Goal: Find specific page/section: Find specific page/section

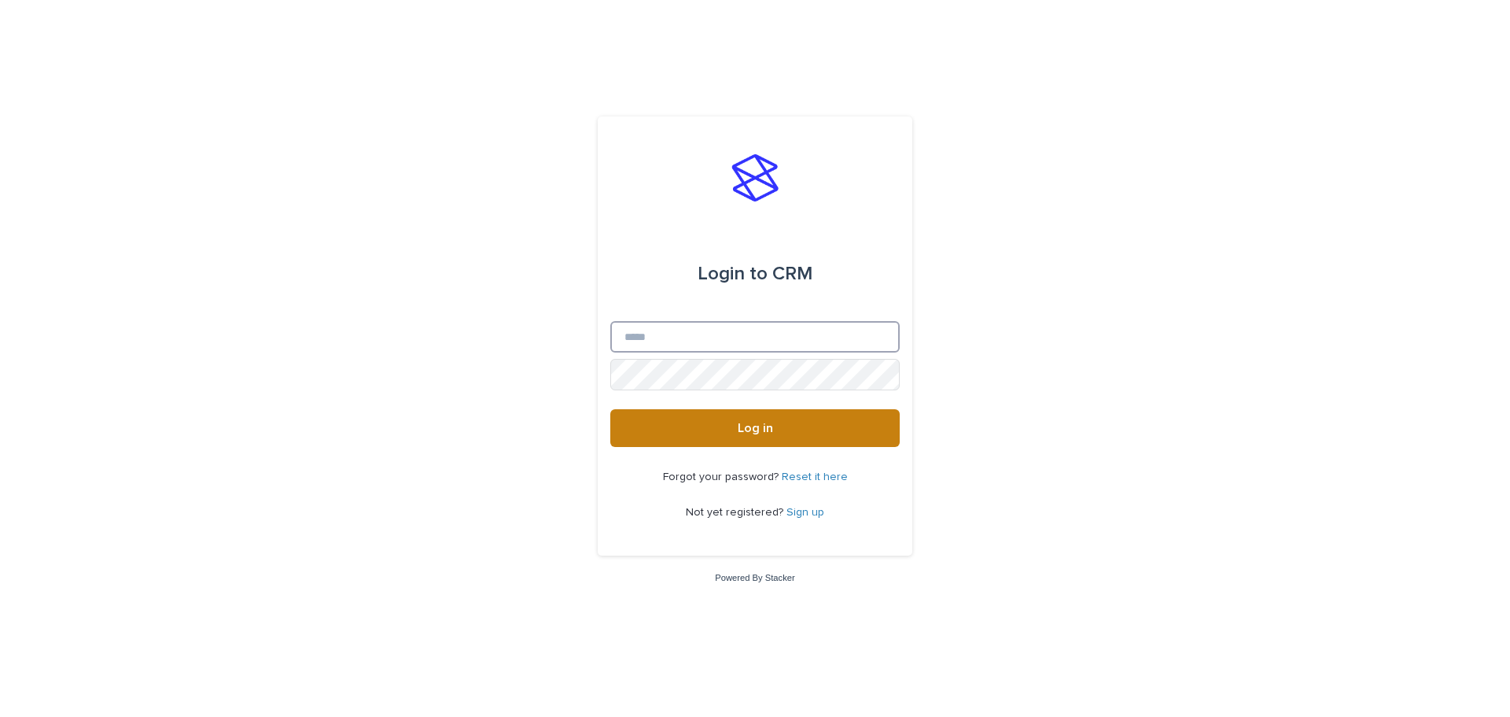
type input "**********"
click at [770, 421] on button "Log in" at bounding box center [754, 428] width 289 height 38
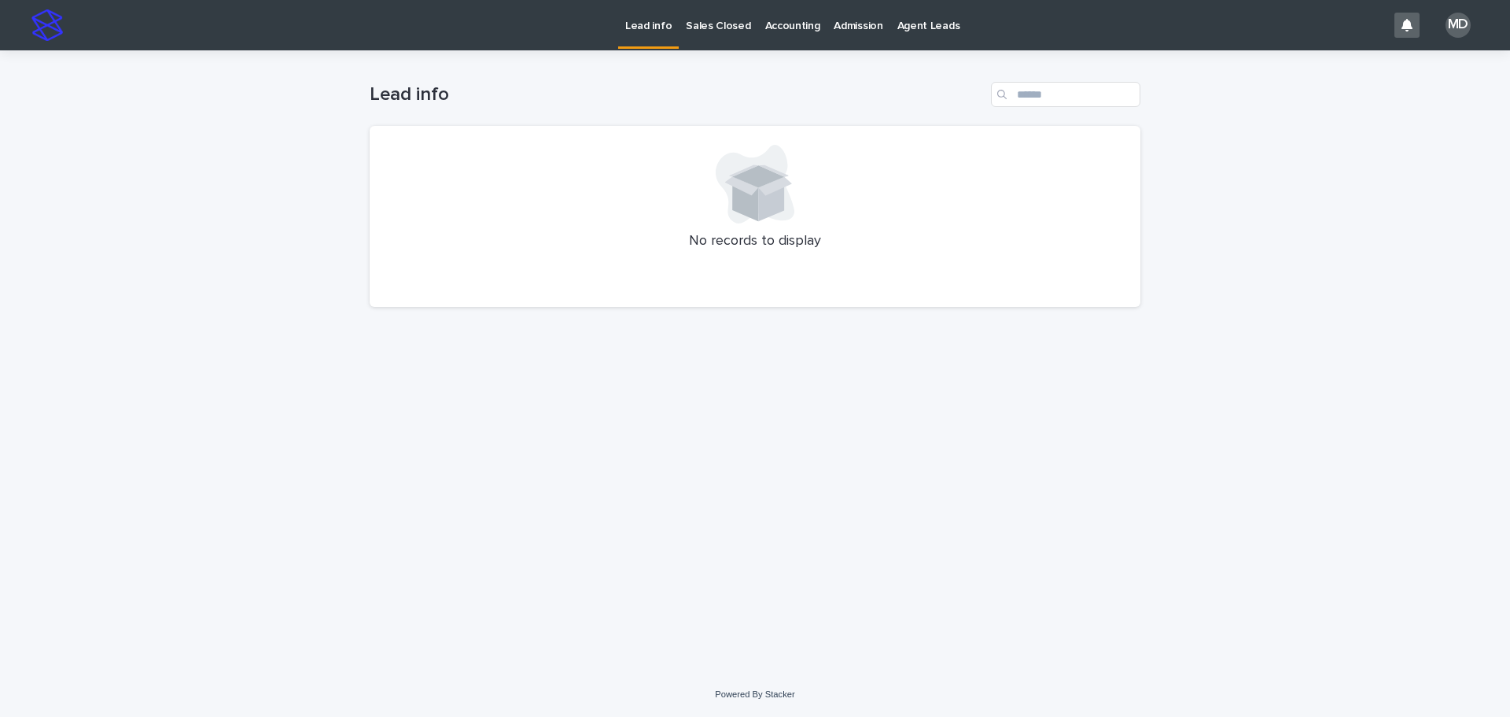
click at [858, 22] on p "Admission" at bounding box center [858, 16] width 49 height 33
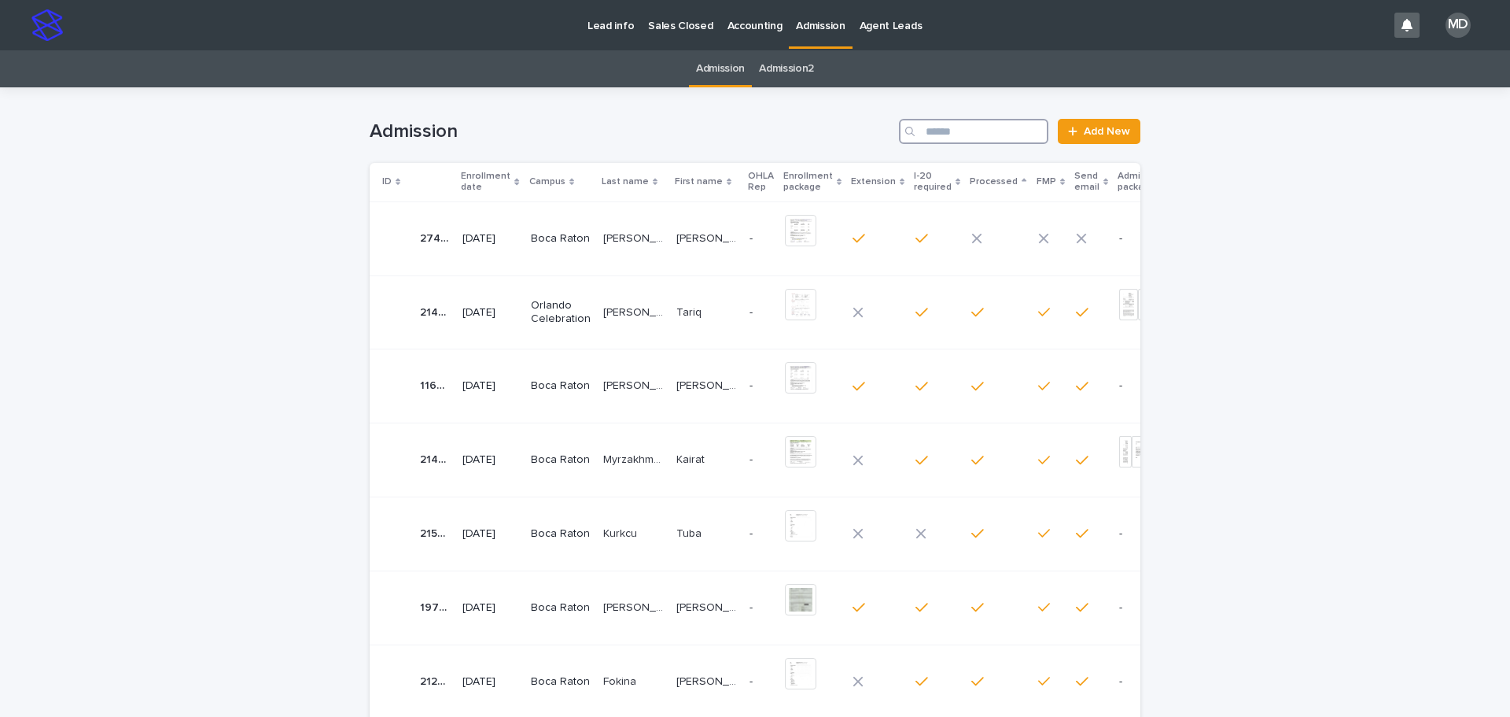
click at [931, 131] on input "Search" at bounding box center [973, 131] width 149 height 25
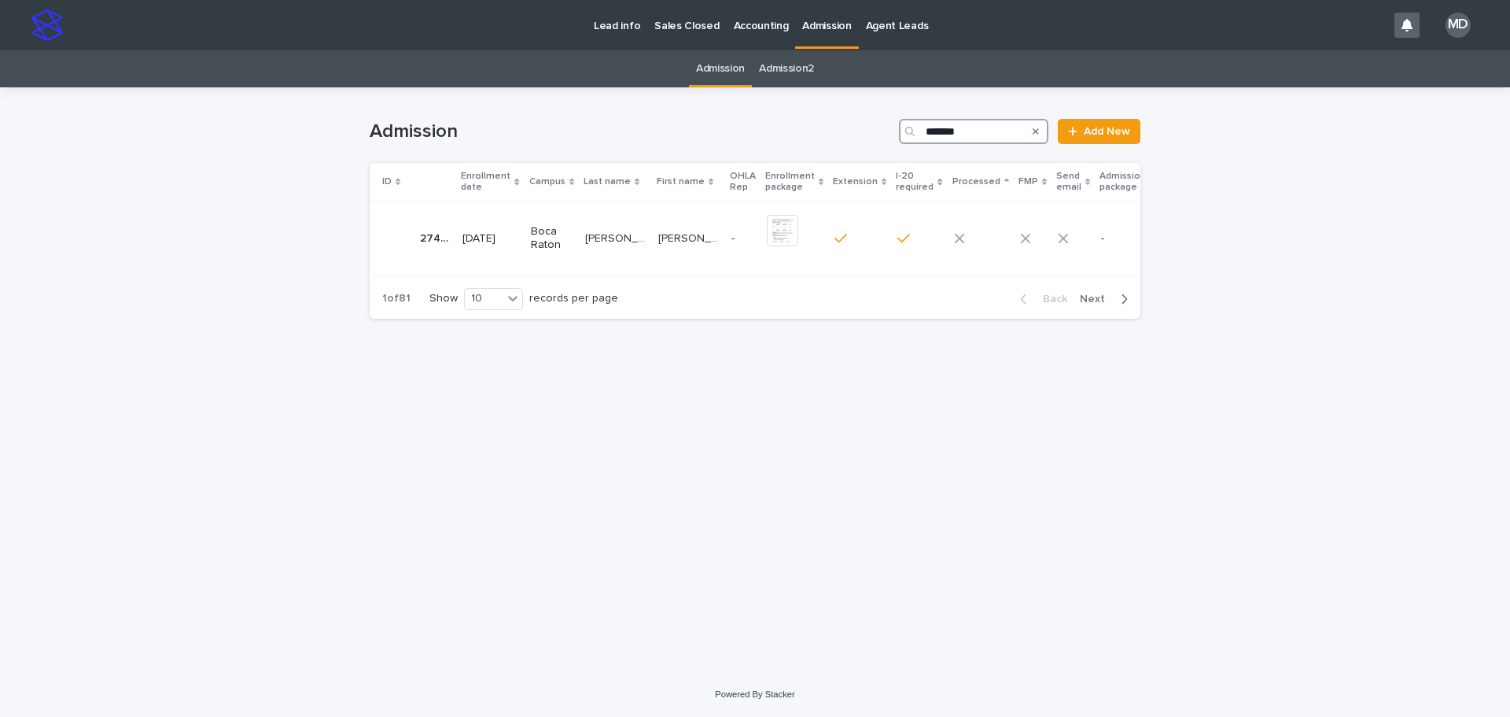
type input "*******"
click at [618, 234] on p "[PERSON_NAME]" at bounding box center [617, 237] width 64 height 17
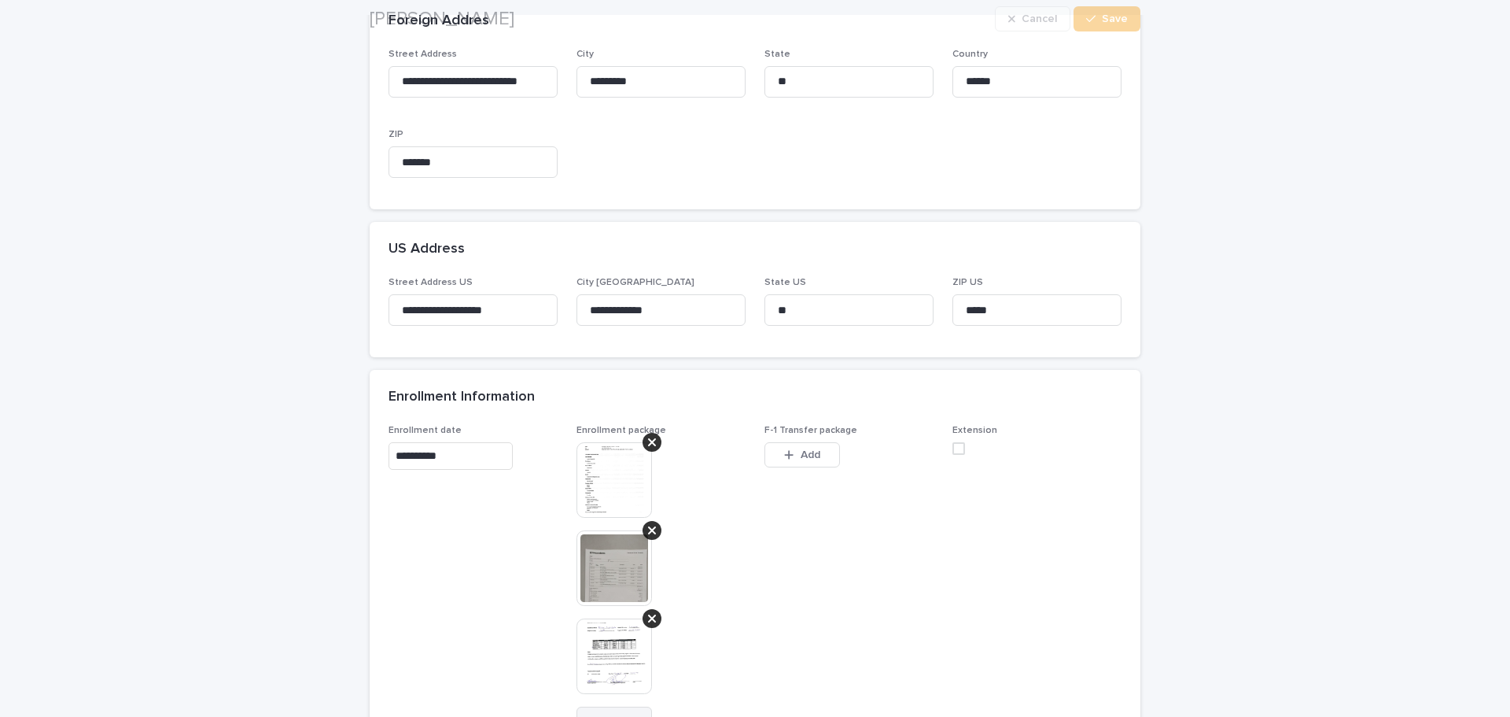
scroll to position [708, 0]
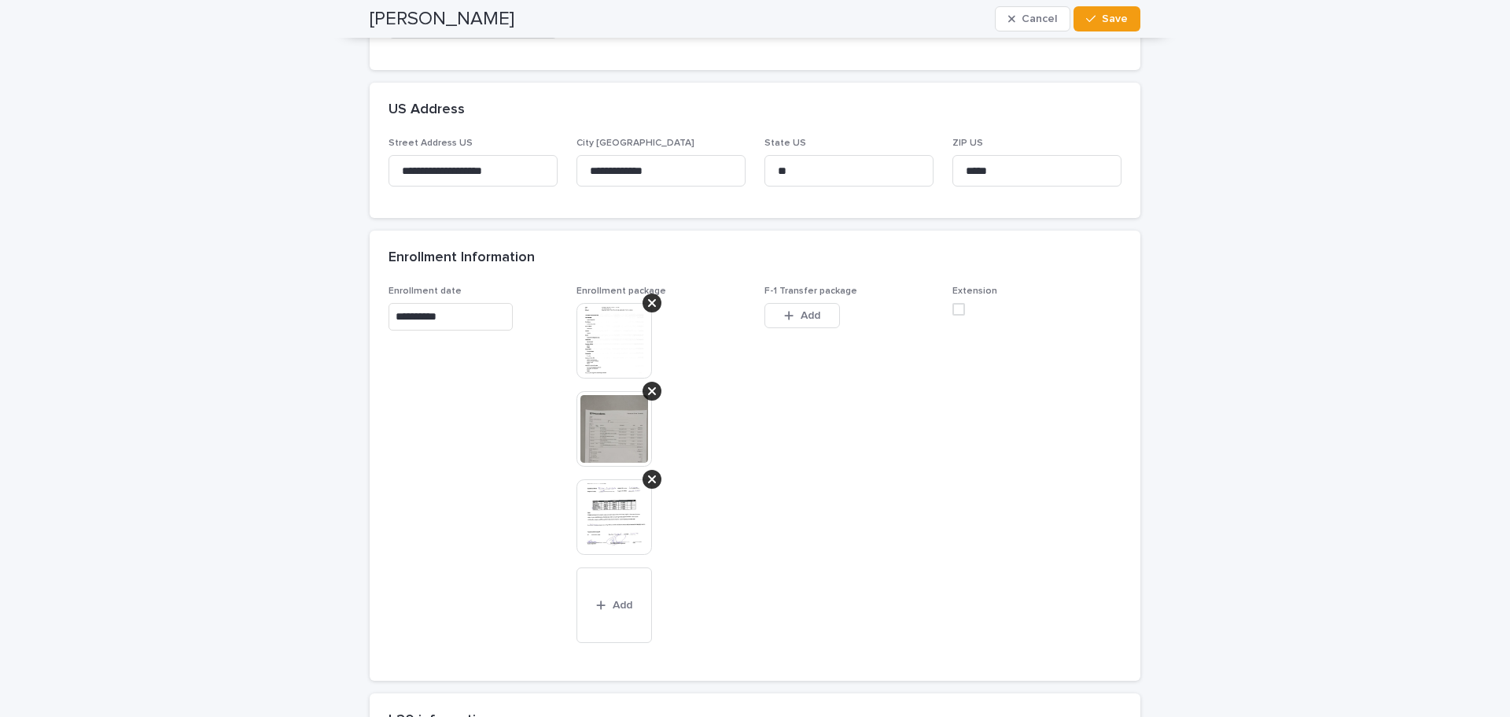
click at [606, 525] on img at bounding box center [615, 517] width 76 height 76
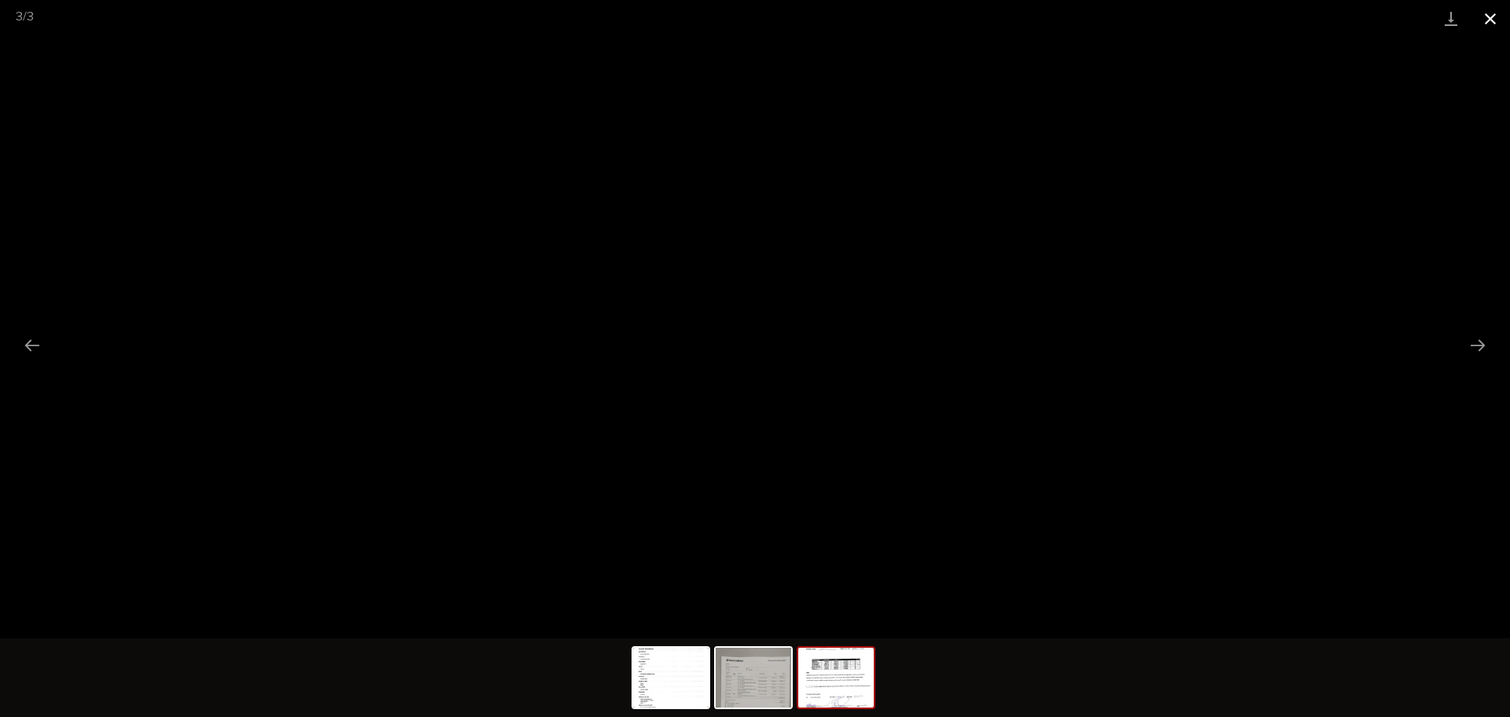
click at [1486, 22] on button "Close gallery" at bounding box center [1490, 18] width 39 height 37
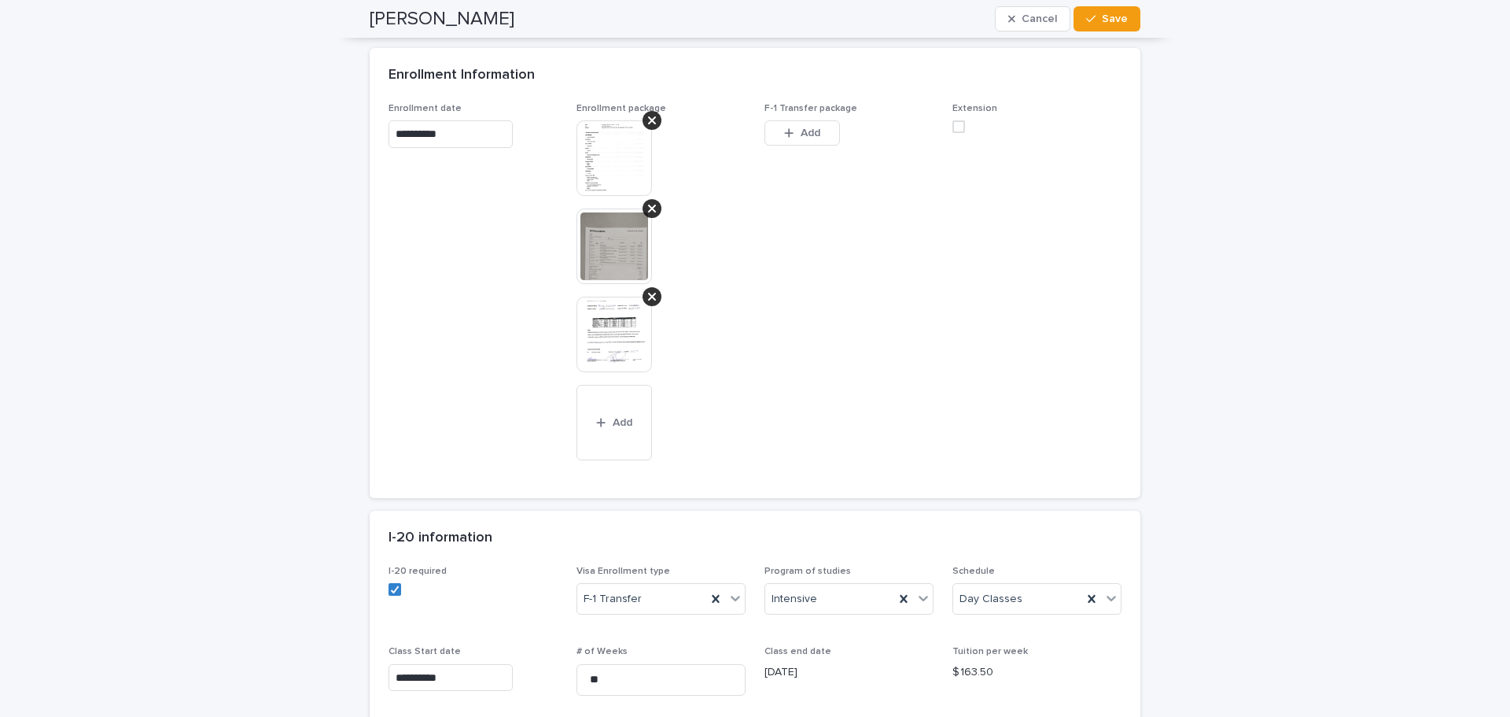
scroll to position [865, 0]
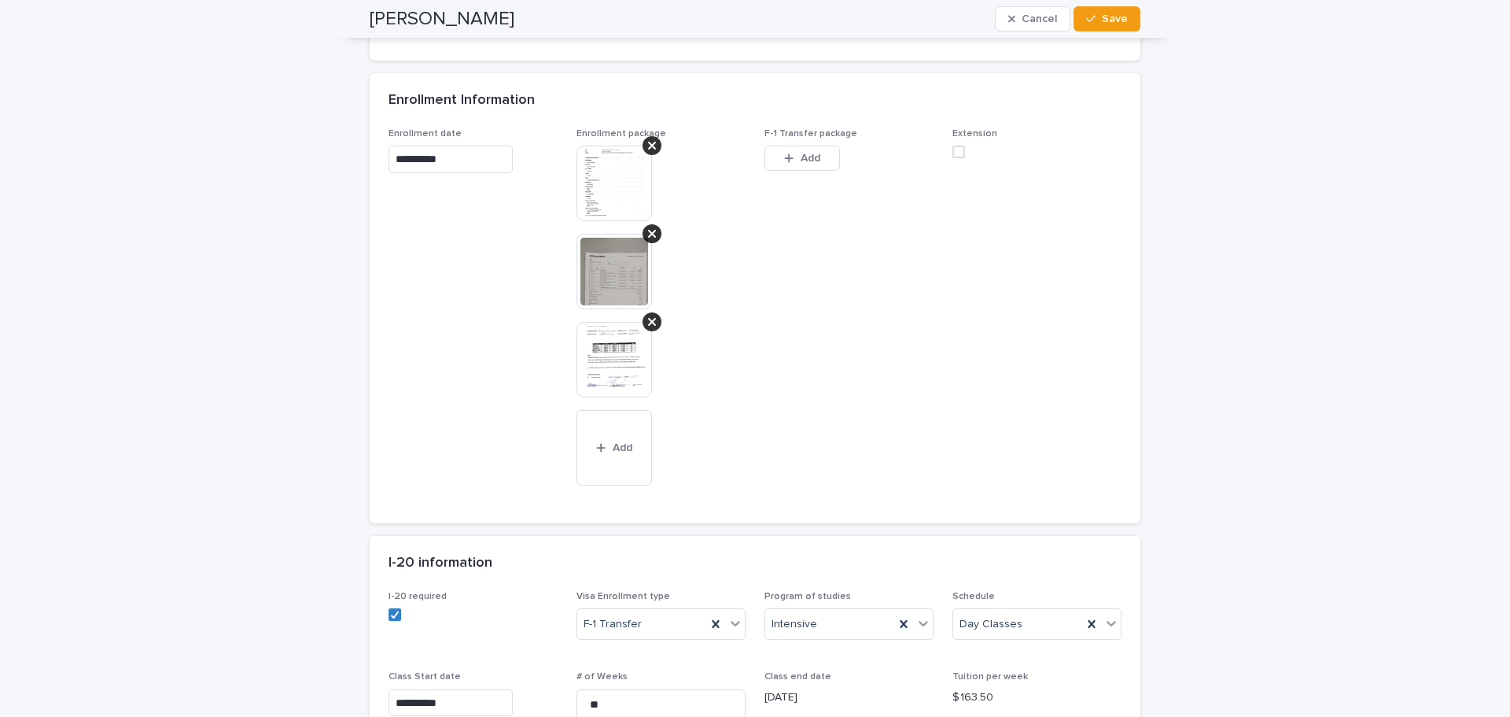
click at [722, 392] on div at bounding box center [661, 278] width 169 height 264
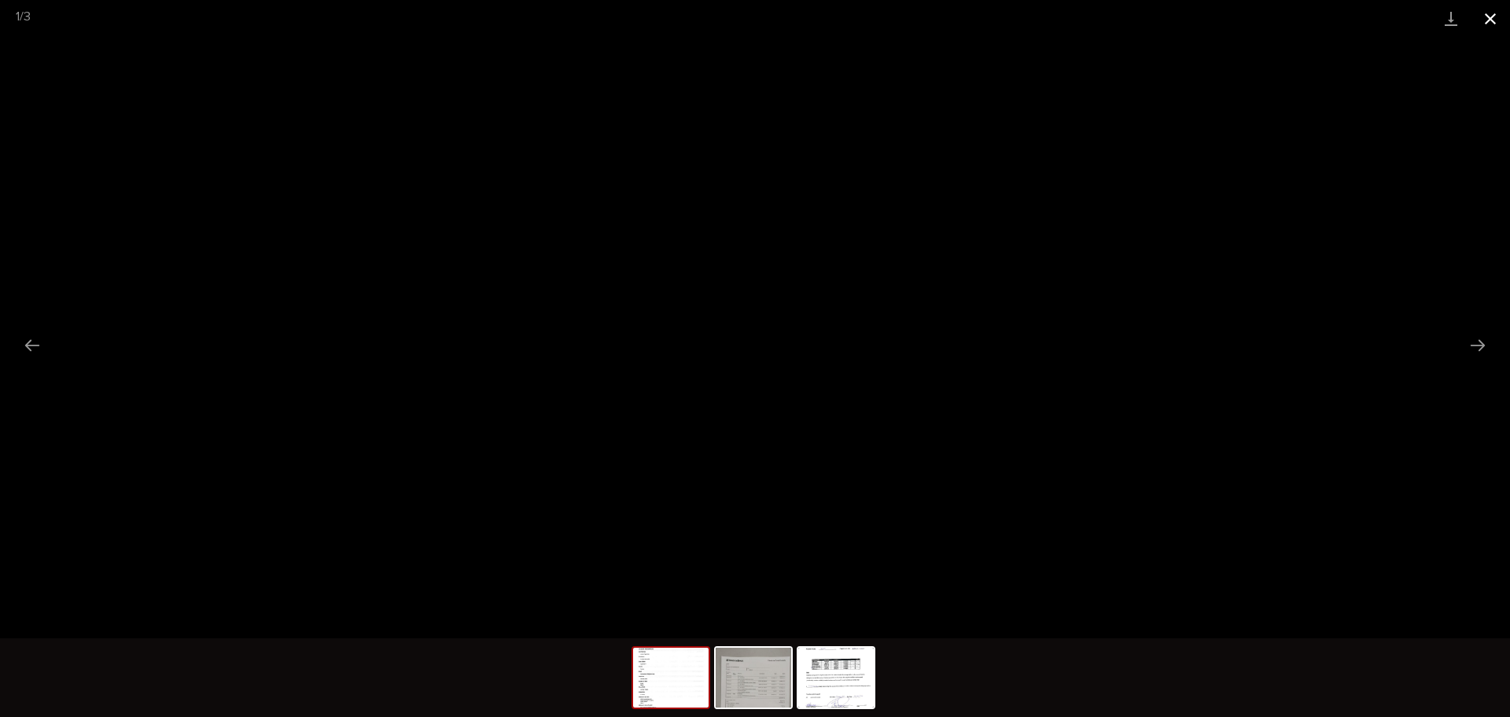
click at [1492, 19] on button "Close gallery" at bounding box center [1490, 18] width 39 height 37
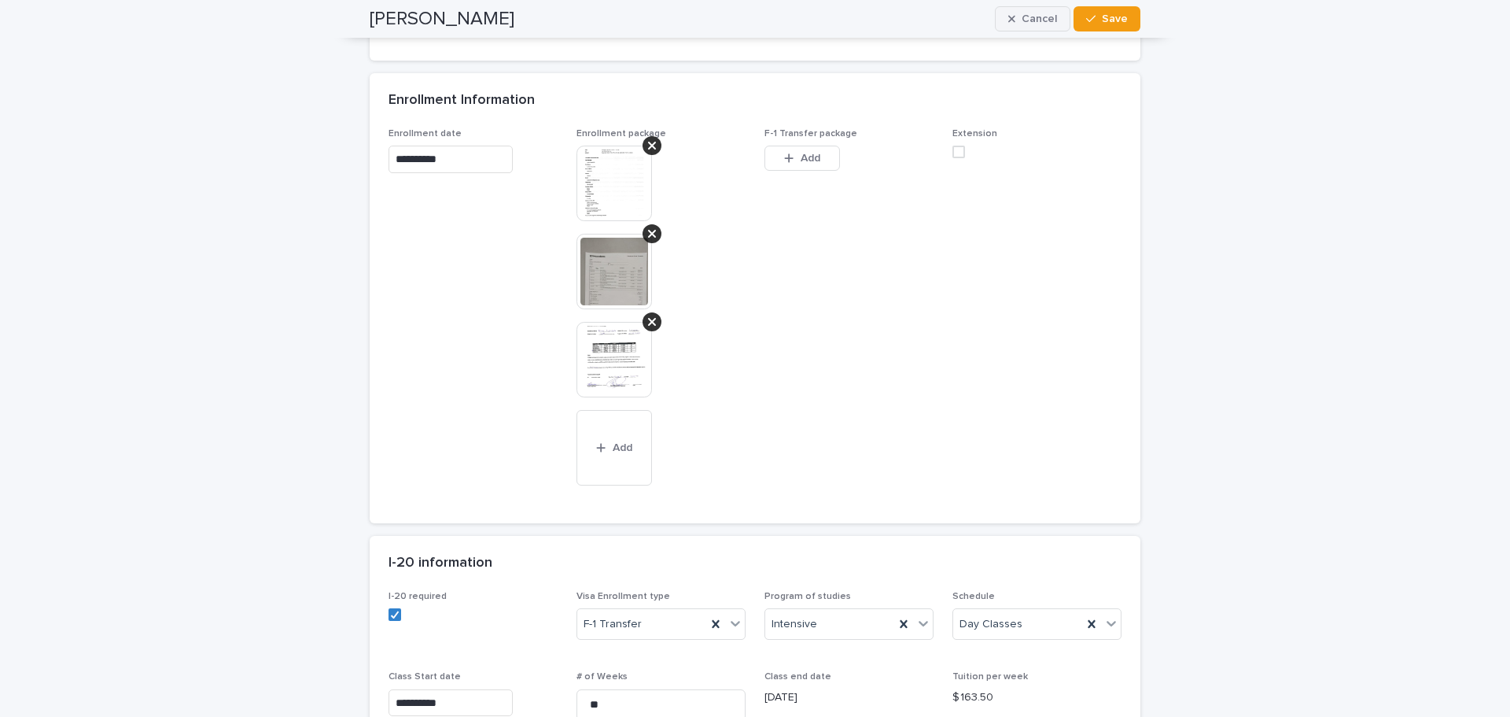
scroll to position [0, 0]
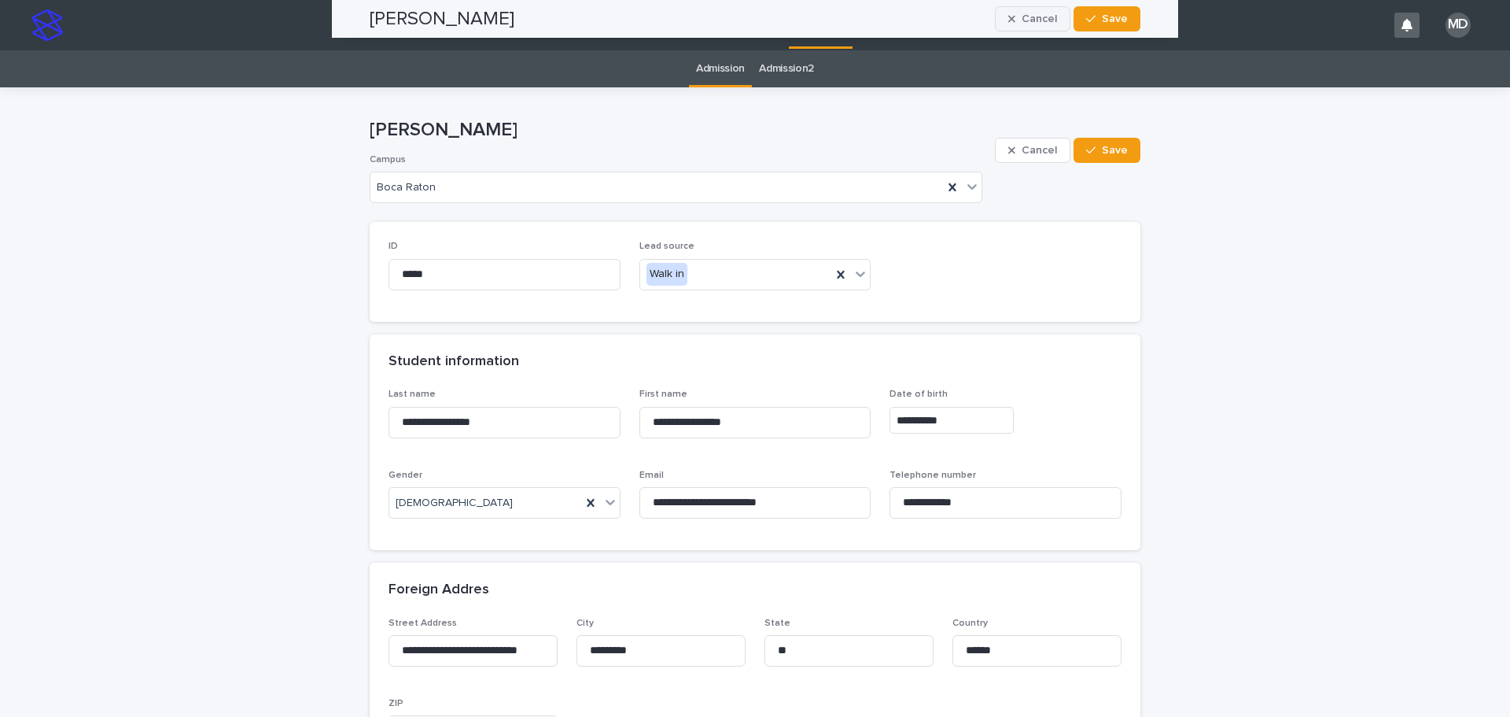
click at [1026, 14] on span "Cancel" at bounding box center [1039, 18] width 35 height 11
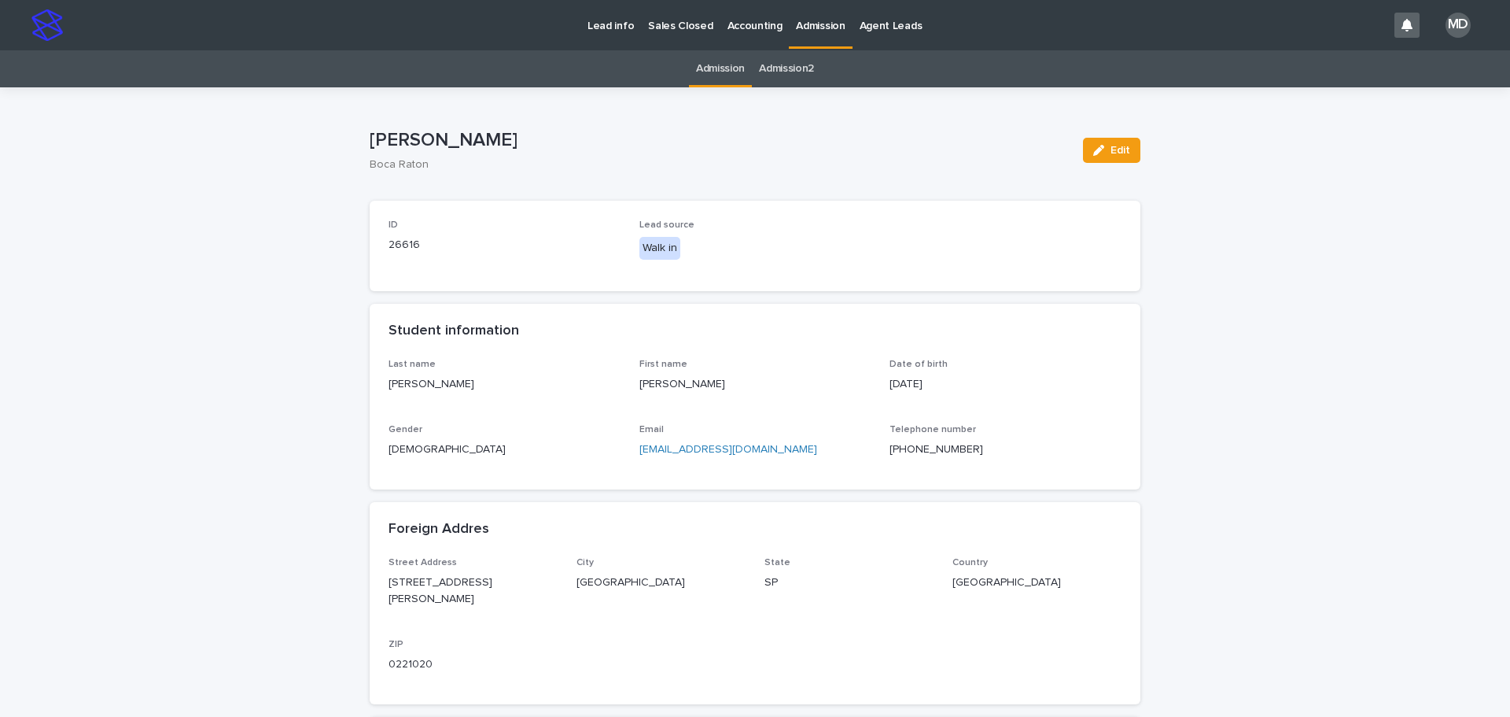
click at [819, 28] on p "Admission" at bounding box center [820, 16] width 49 height 33
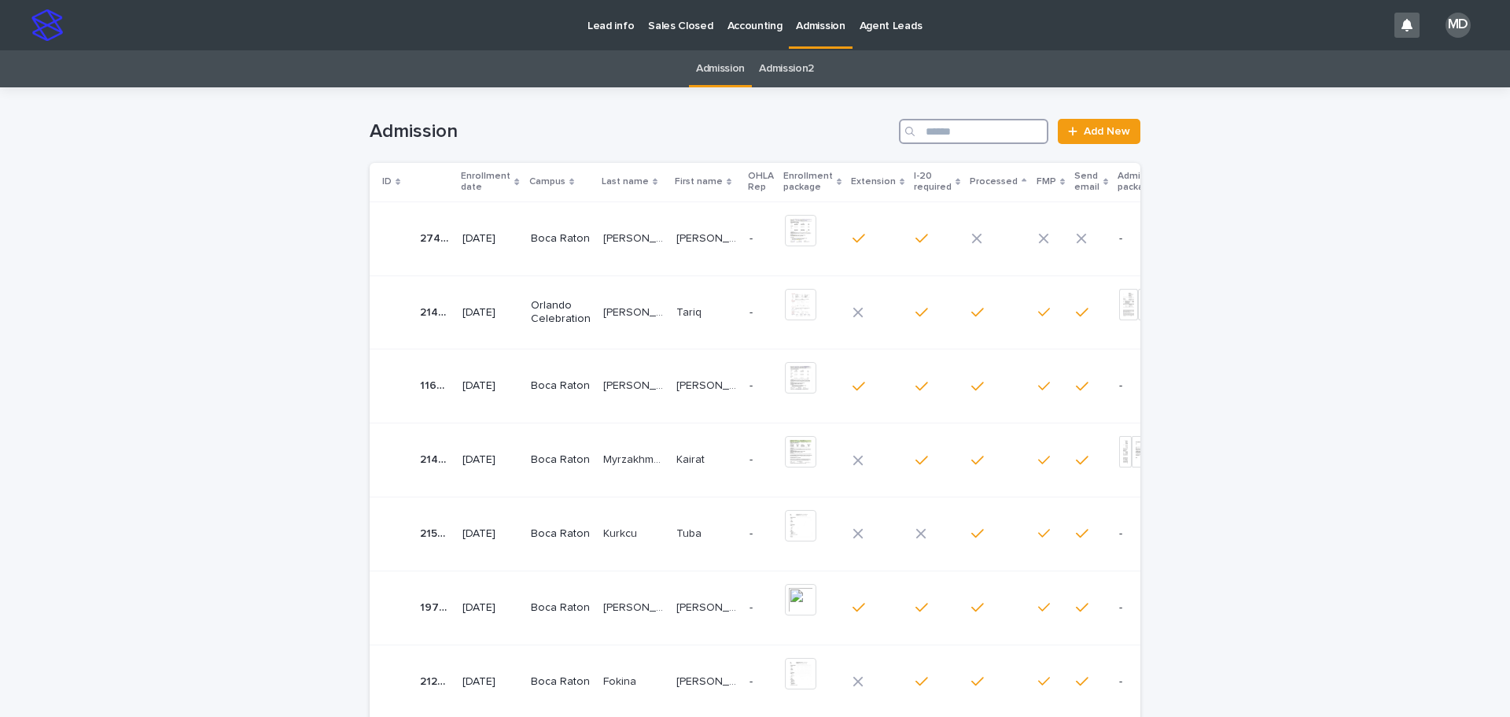
click at [950, 133] on input "Search" at bounding box center [973, 131] width 149 height 25
type input "*********"
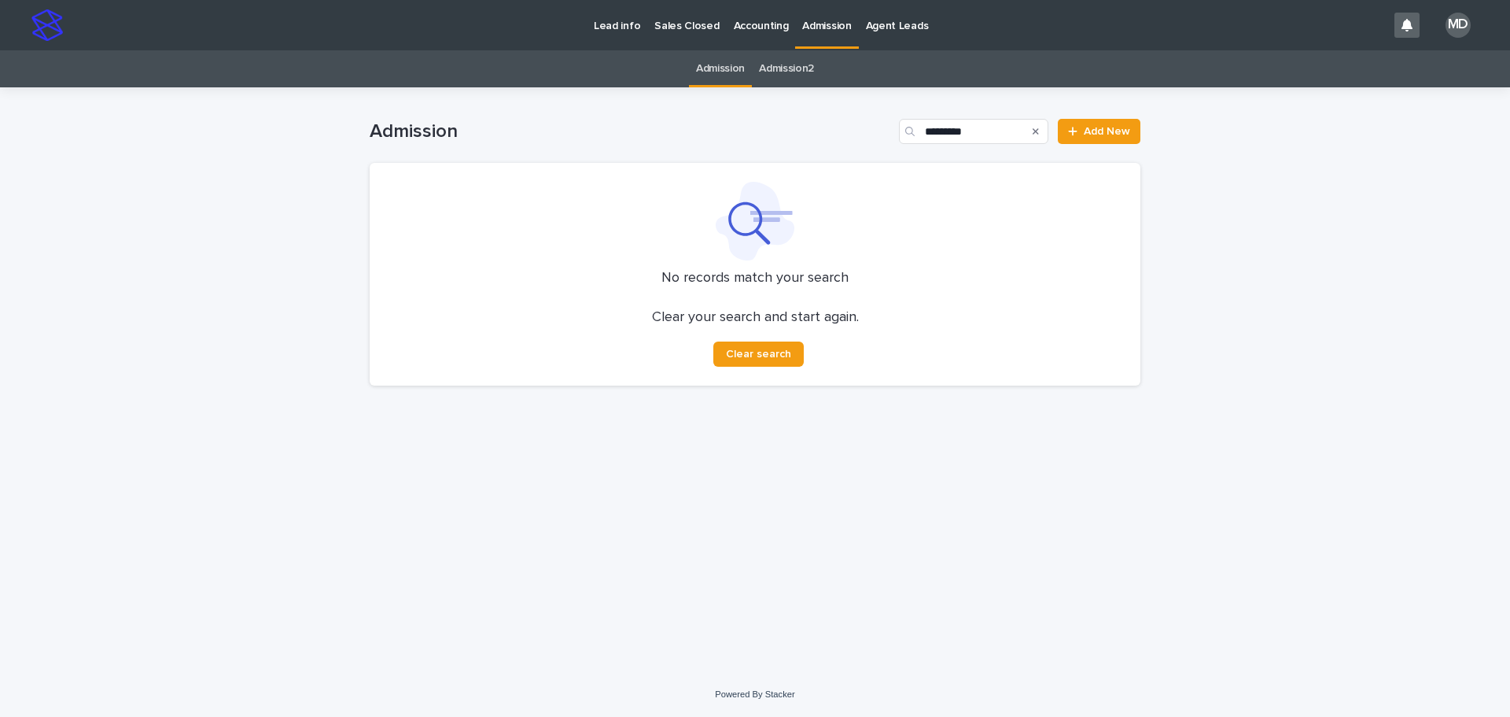
click at [1039, 130] on icon "Search" at bounding box center [1036, 131] width 6 height 6
